Goal: Participate in discussion: Engage in conversation with other users on a specific topic

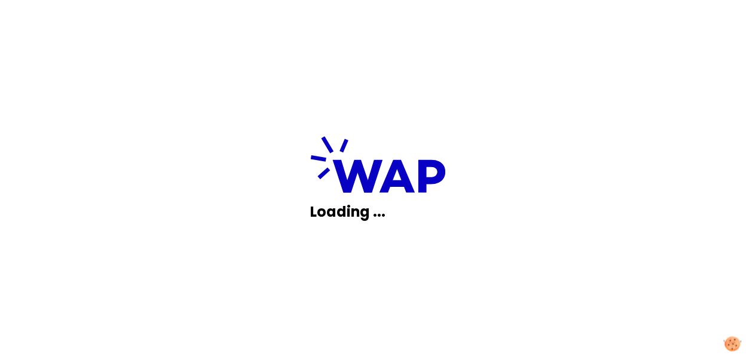
scroll to position [68, 0]
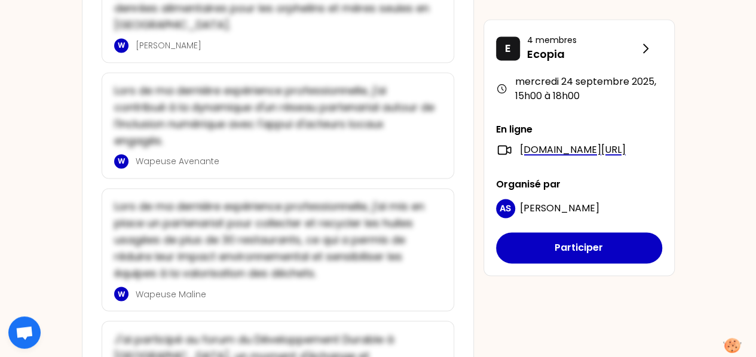
scroll to position [838, 0]
click at [0, 0] on p "Pour voir ce partage, vous devez partager le votre en cliquant sur Participer" at bounding box center [0, 0] width 0 height 0
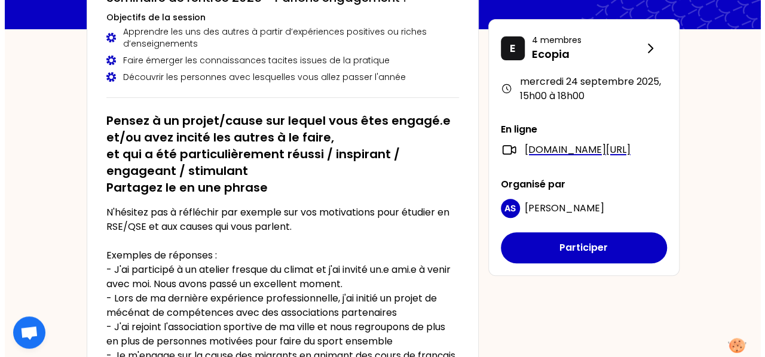
scroll to position [122, 0]
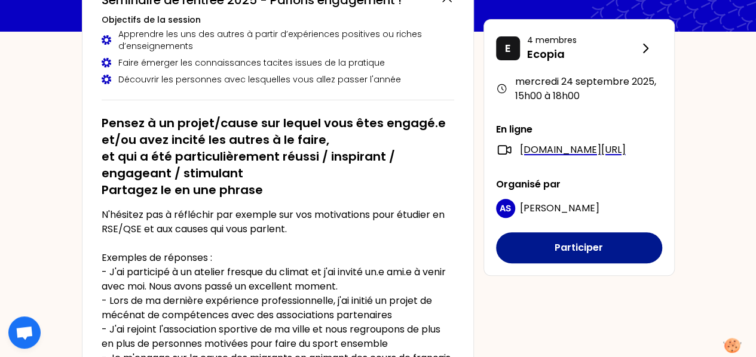
click at [538, 264] on button "Participer" at bounding box center [579, 248] width 166 height 31
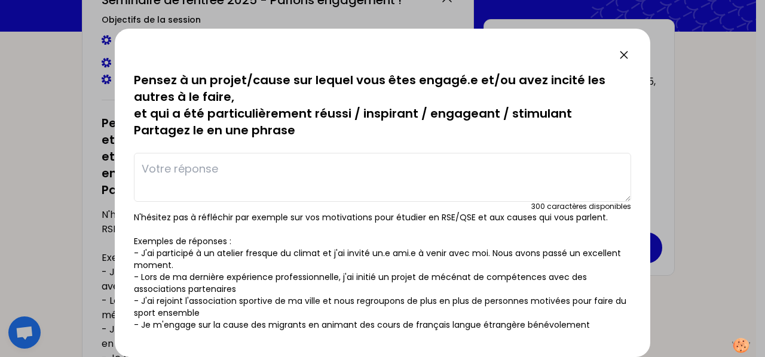
scroll to position [255, 0]
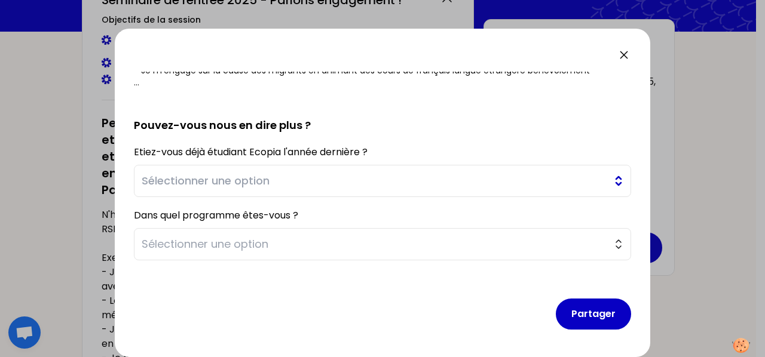
click at [397, 184] on span "Sélectionner une option" at bounding box center [374, 181] width 465 height 17
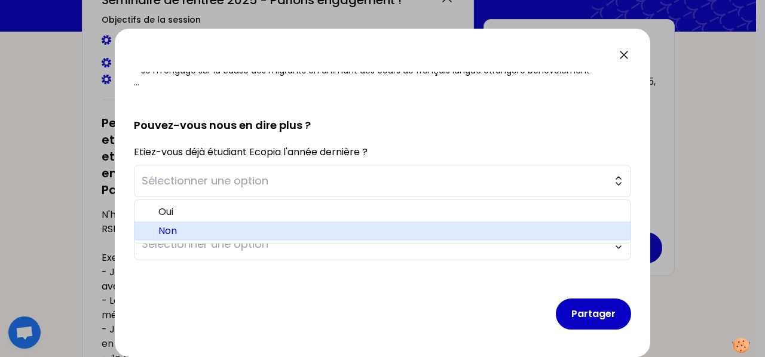
click at [341, 231] on span "Non" at bounding box center [389, 231] width 463 height 14
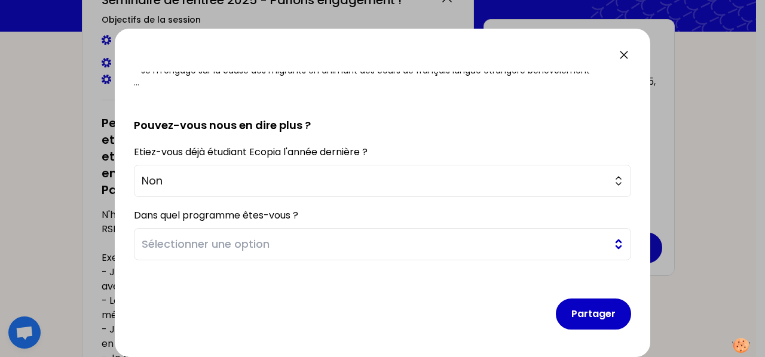
click at [360, 240] on span "Sélectionner une option" at bounding box center [374, 244] width 465 height 17
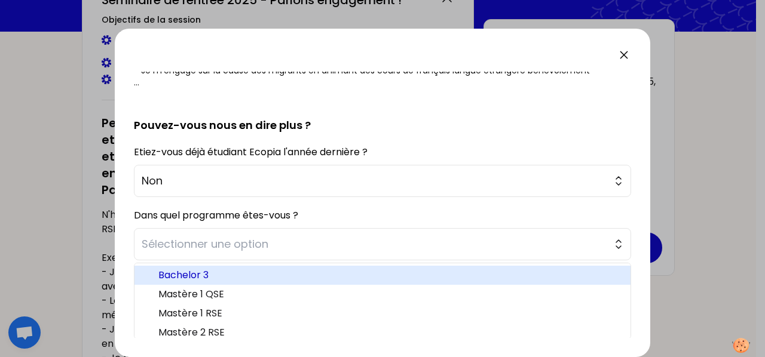
scroll to position [5, 0]
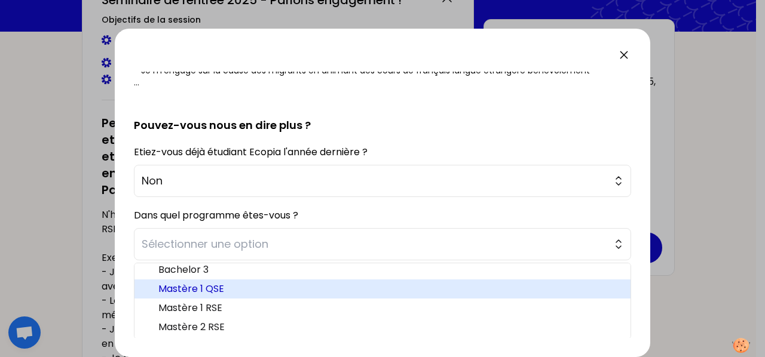
click at [288, 291] on span "Mastère 1 QSE" at bounding box center [389, 289] width 463 height 14
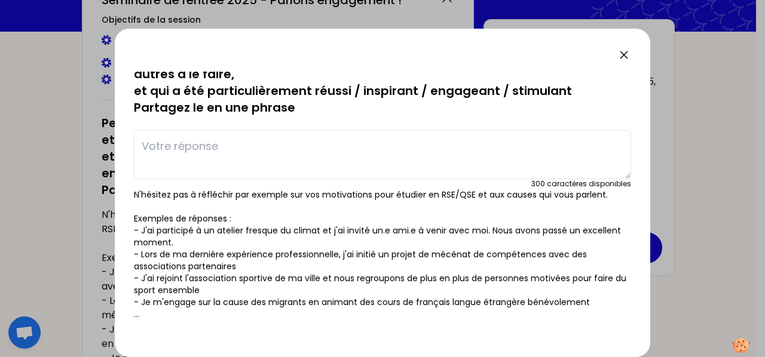
scroll to position [0, 0]
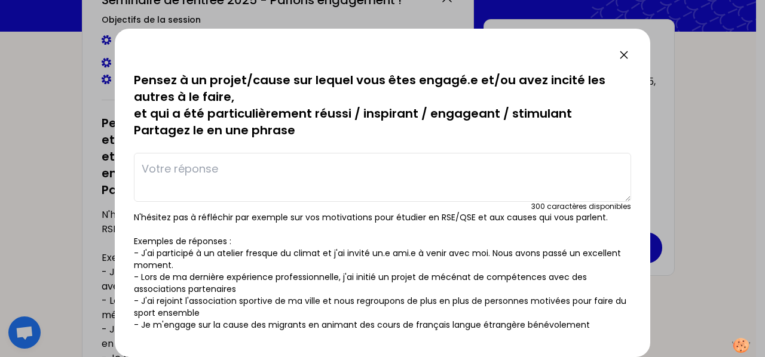
click at [283, 169] on textarea at bounding box center [382, 177] width 497 height 49
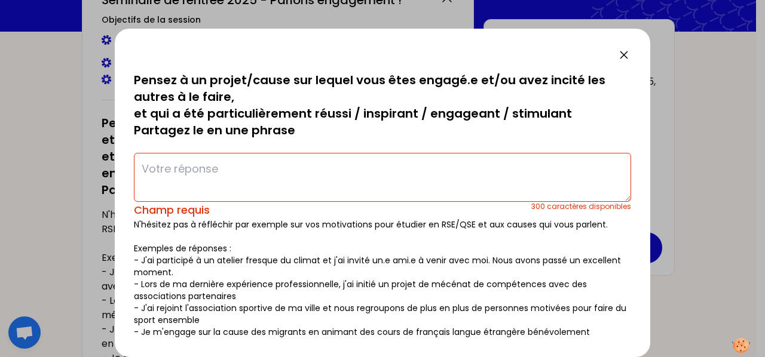
click at [619, 53] on icon at bounding box center [624, 55] width 14 height 14
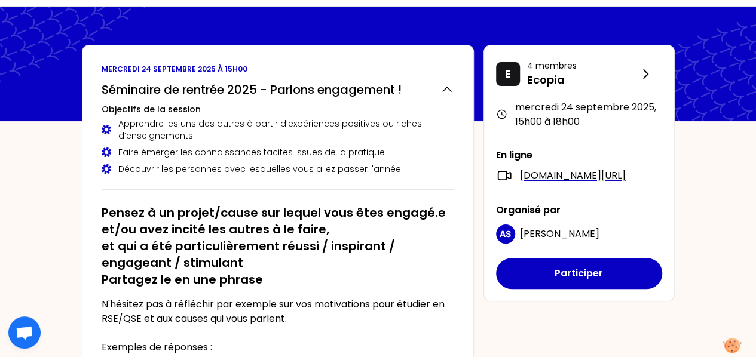
scroll to position [32, 0]
click at [521, 120] on div "[DATE] 15h00 à 18h00" at bounding box center [579, 114] width 166 height 29
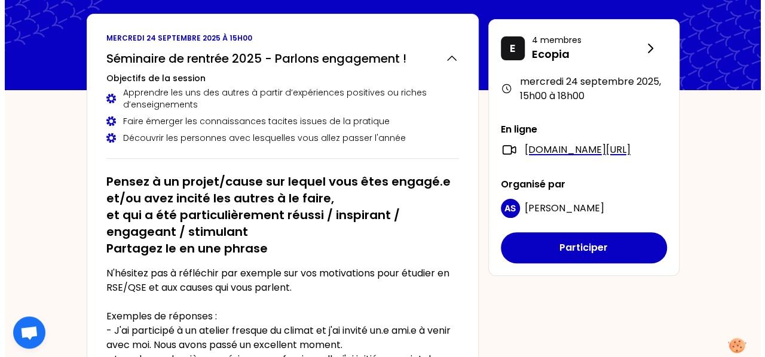
scroll to position [0, 0]
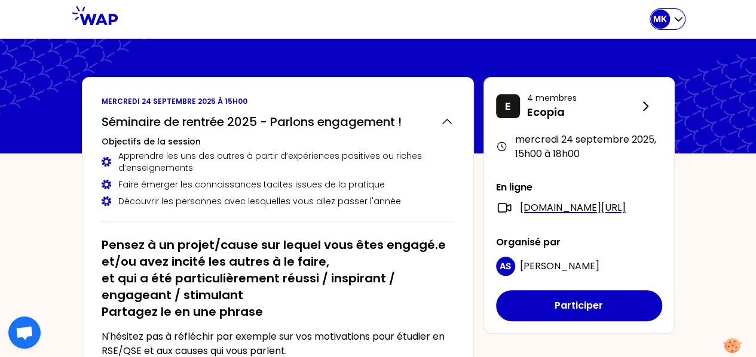
click at [679, 22] on icon "button" at bounding box center [679, 19] width 12 height 12
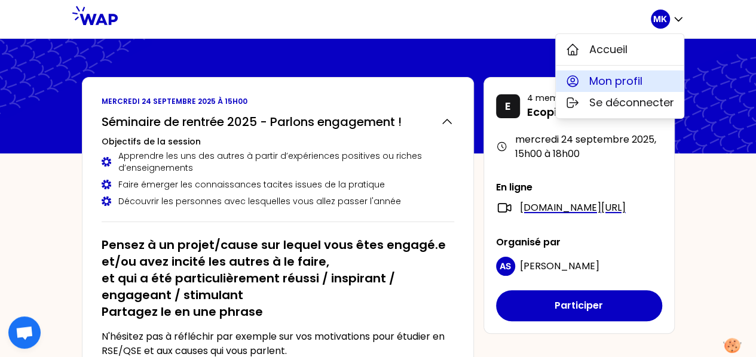
click at [618, 80] on span "Mon profil" at bounding box center [615, 81] width 53 height 17
